Goal: Transaction & Acquisition: Obtain resource

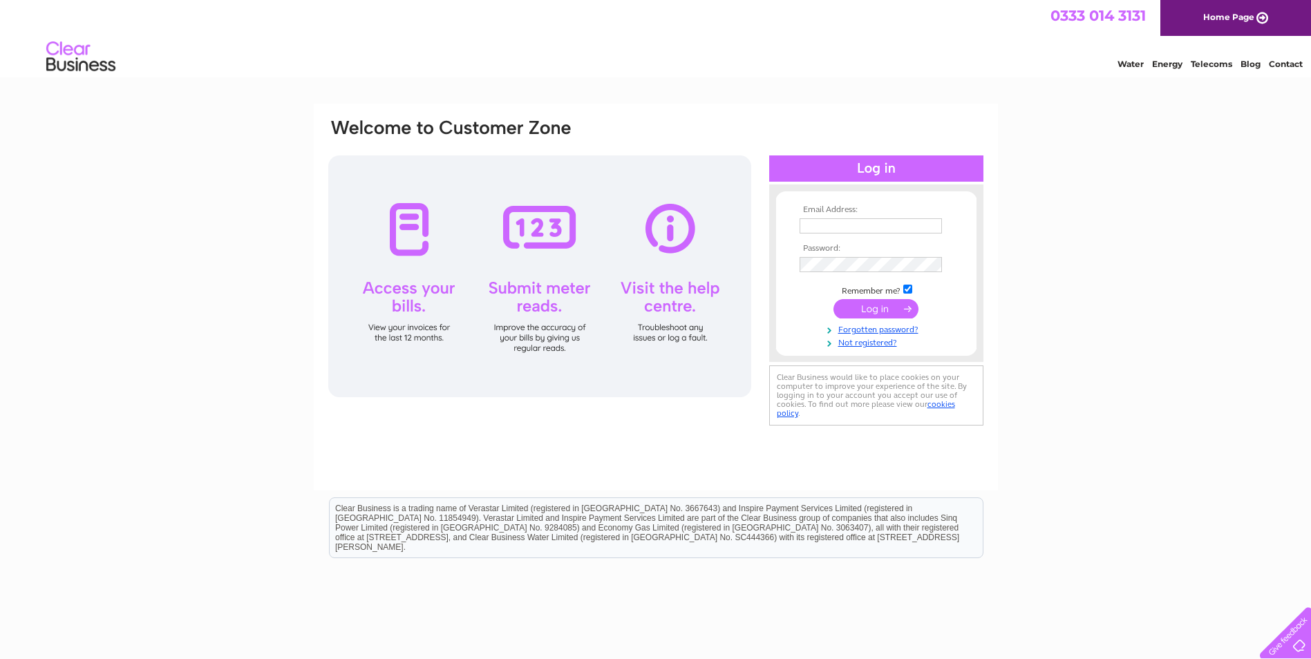
type input "enquiries@prestigewoodfloors.co.uk"
click at [882, 308] on input "submit" at bounding box center [875, 308] width 85 height 19
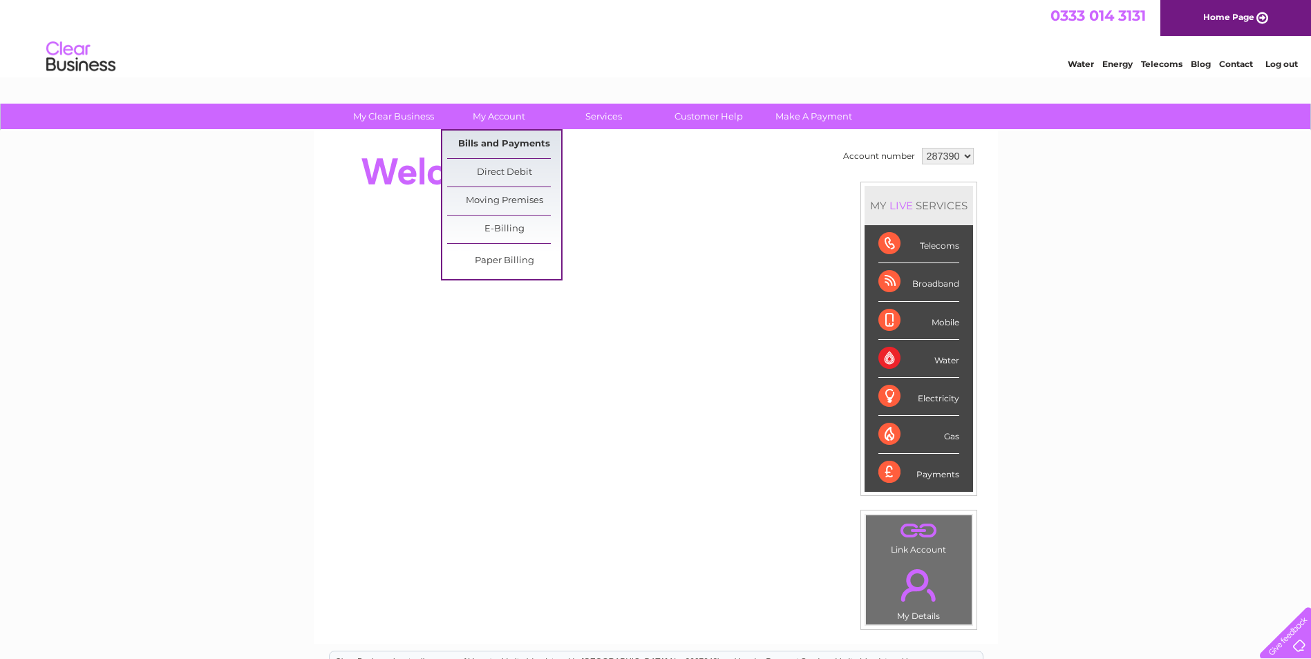
click at [498, 141] on link "Bills and Payments" at bounding box center [504, 145] width 114 height 28
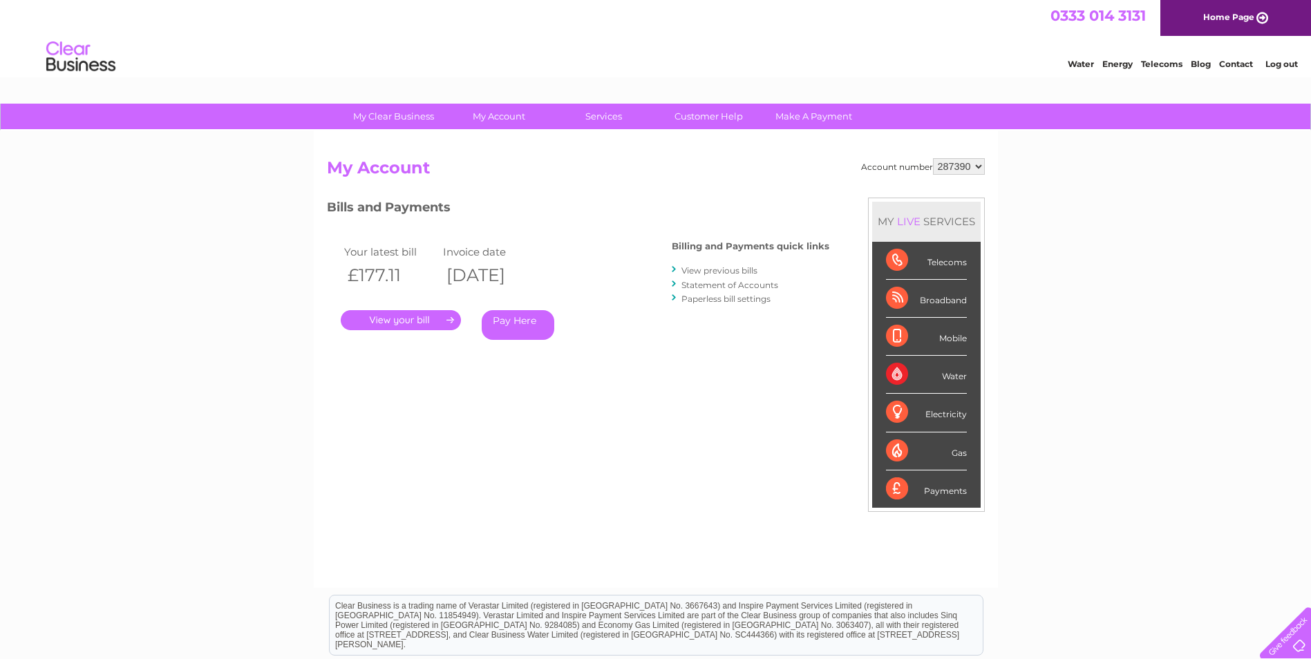
click at [422, 319] on link "." at bounding box center [401, 320] width 120 height 20
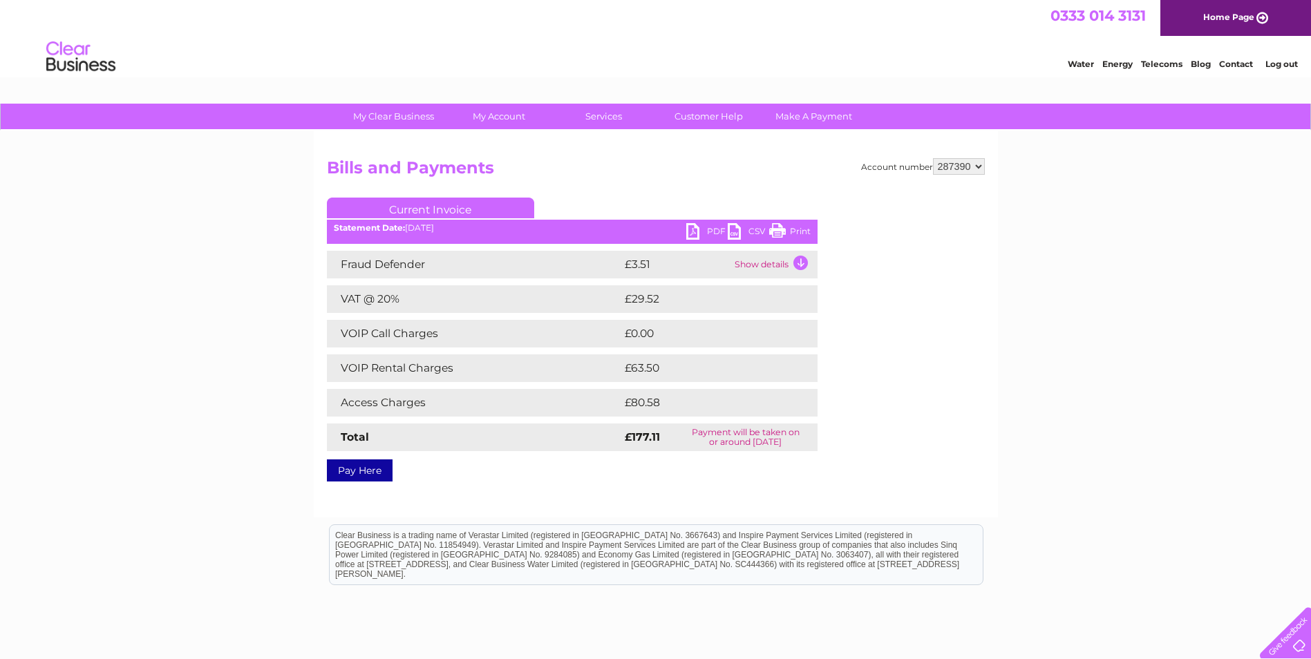
click at [719, 232] on link "PDF" at bounding box center [706, 233] width 41 height 20
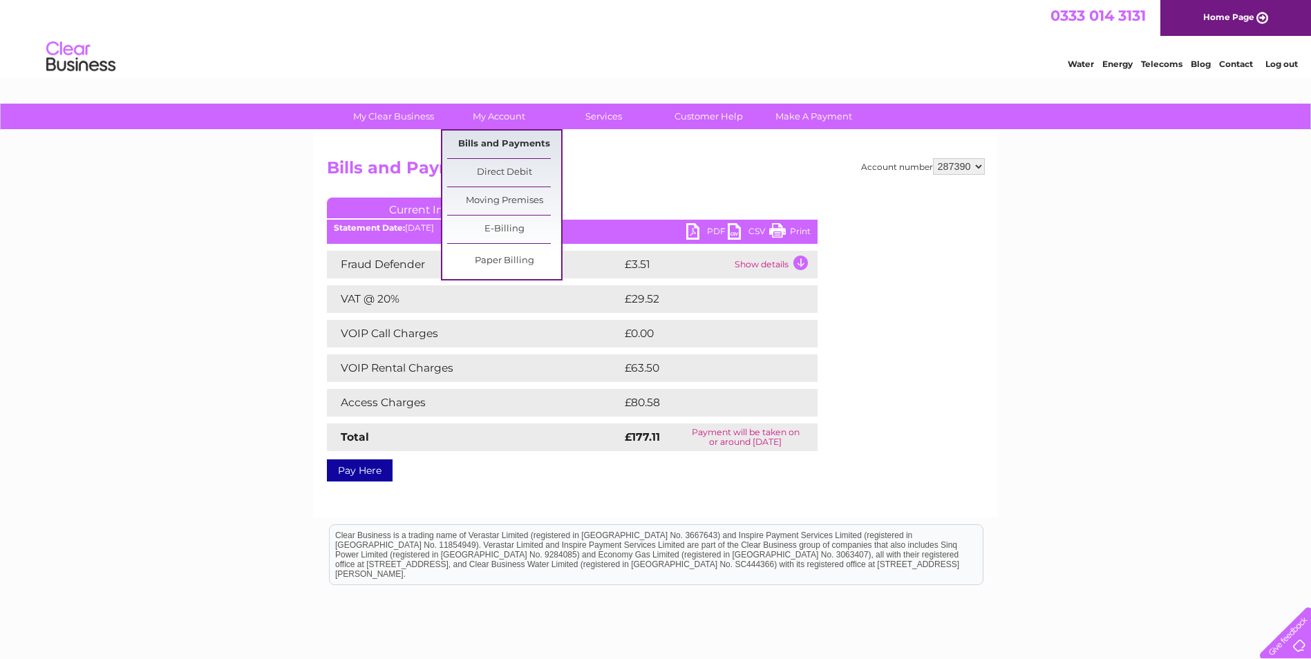
click at [498, 137] on link "Bills and Payments" at bounding box center [504, 145] width 114 height 28
click at [525, 145] on link "Bills and Payments" at bounding box center [504, 145] width 114 height 28
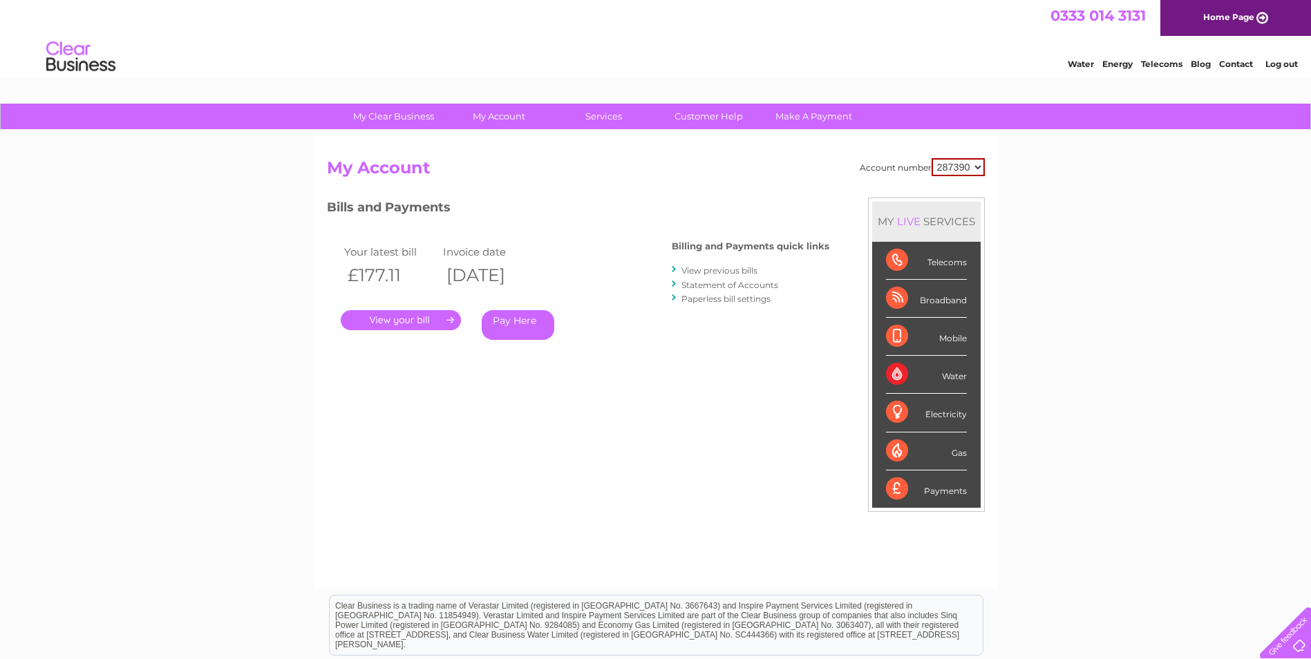
click at [721, 275] on link "View previous bills" at bounding box center [719, 270] width 76 height 10
click at [719, 271] on link "View previous bills" at bounding box center [719, 270] width 76 height 10
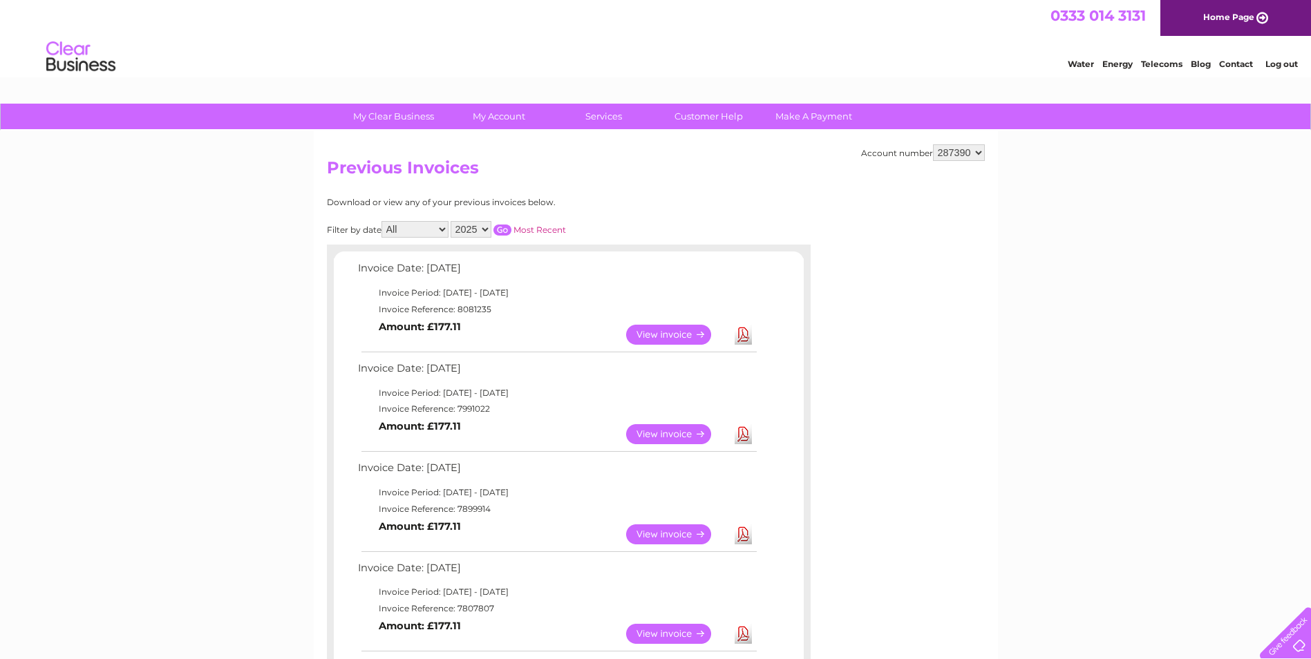
click at [688, 435] on link "View" at bounding box center [677, 434] width 102 height 20
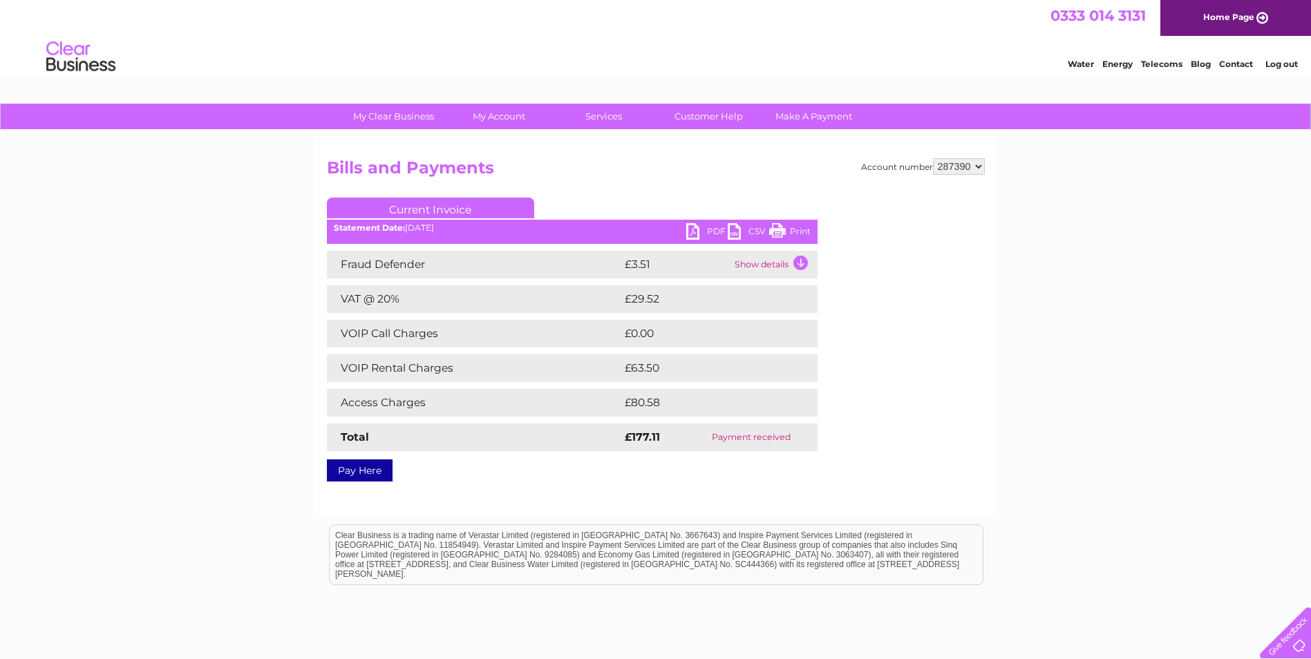
click at [712, 226] on link "PDF" at bounding box center [706, 233] width 41 height 20
